Goal: Information Seeking & Learning: Learn about a topic

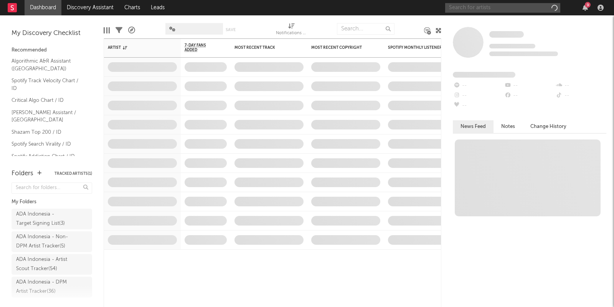
click at [518, 8] on input "text" at bounding box center [502, 8] width 115 height 10
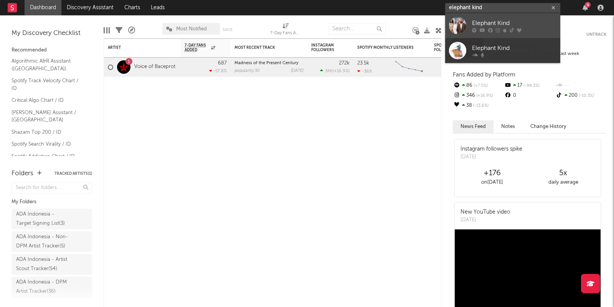
type input "elephant kind"
click at [530, 20] on div "Elephant Kind" at bounding box center [514, 22] width 84 height 9
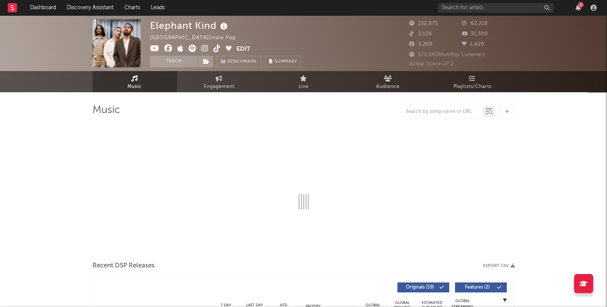
select select "6m"
